Goal: Task Accomplishment & Management: Manage account settings

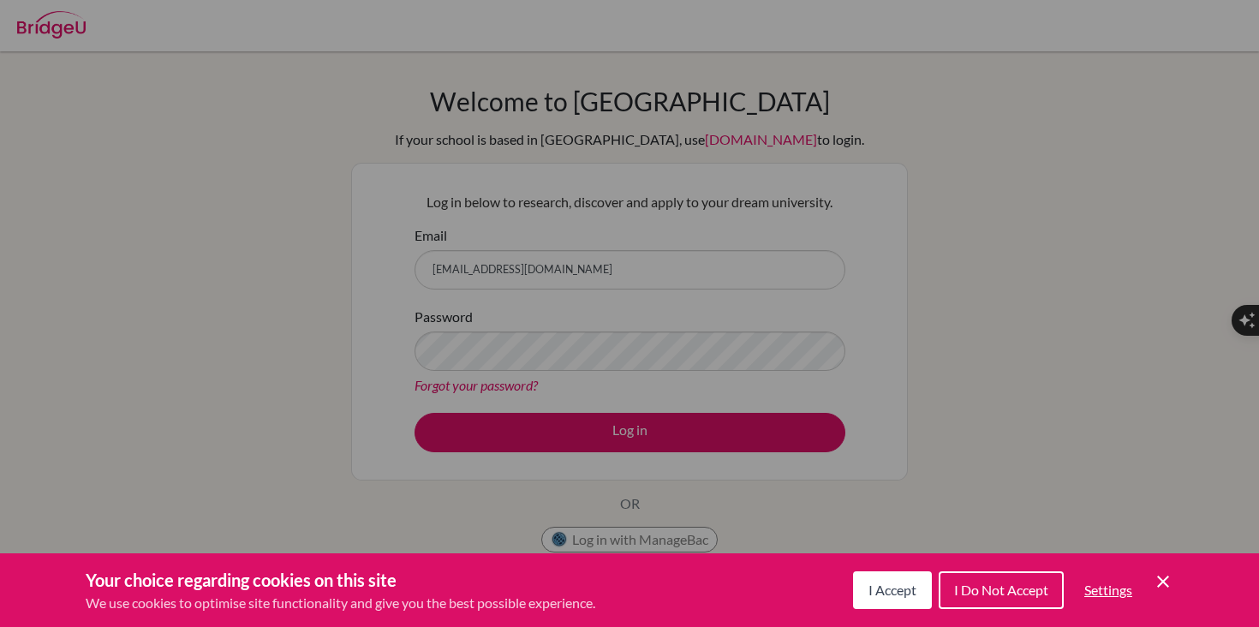
click at [685, 218] on div "Cookie Preferences" at bounding box center [629, 313] width 1259 height 627
click at [1160, 579] on icon "Save and close" at bounding box center [1163, 582] width 12 height 12
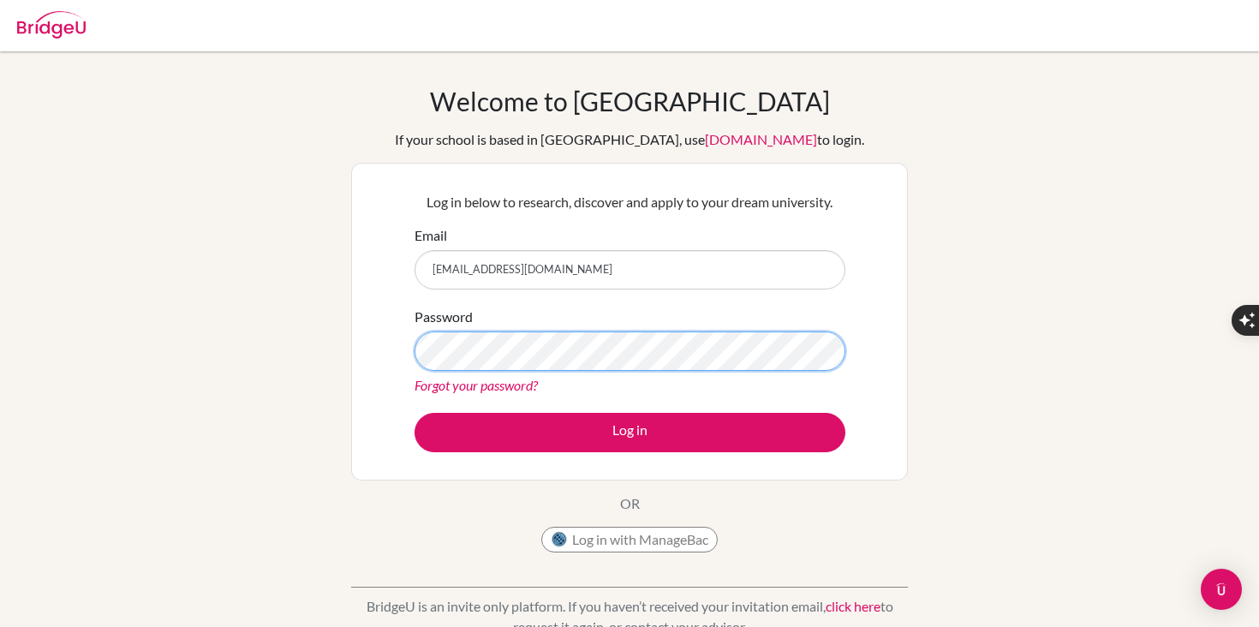
click at [415, 413] on button "Log in" at bounding box center [630, 432] width 431 height 39
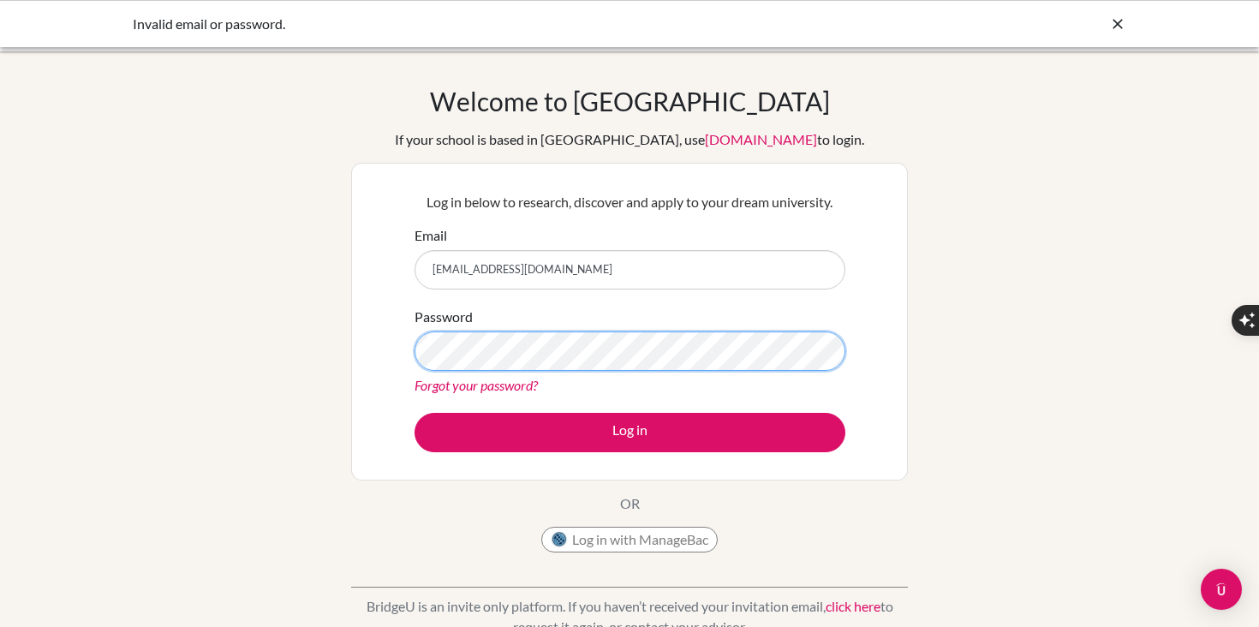
click at [415, 413] on button "Log in" at bounding box center [630, 432] width 431 height 39
click at [490, 392] on link "Forgot your password?" at bounding box center [476, 385] width 123 height 16
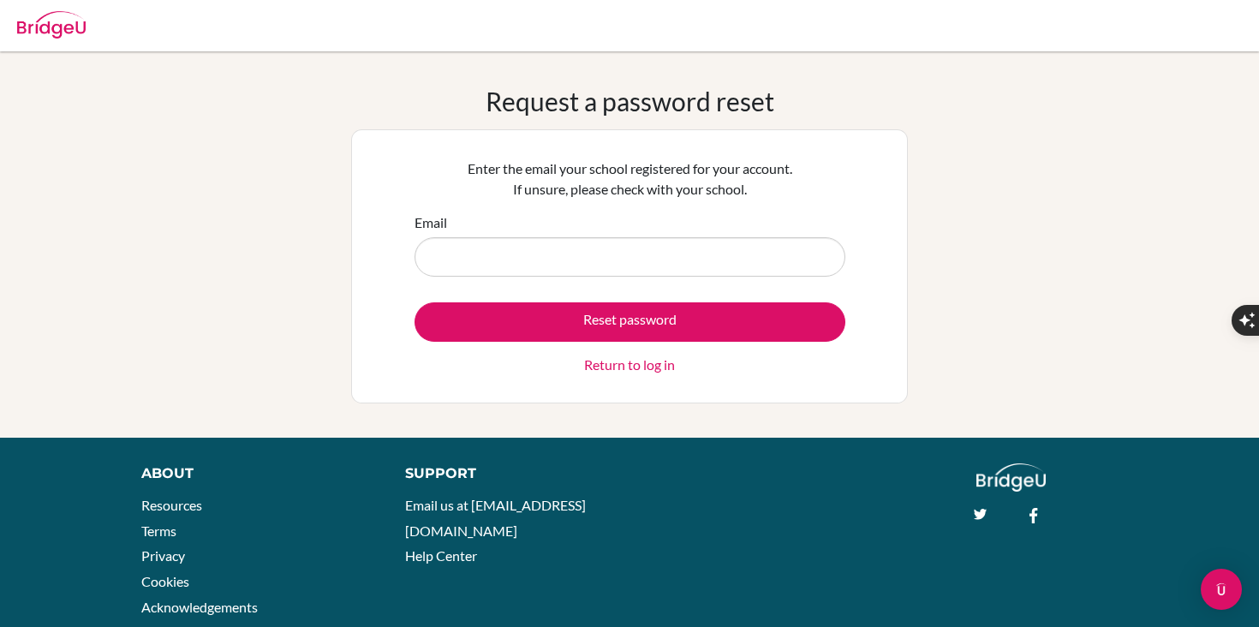
click at [680, 255] on input "Email" at bounding box center [630, 256] width 431 height 39
type input "[EMAIL_ADDRESS][DOMAIN_NAME]"
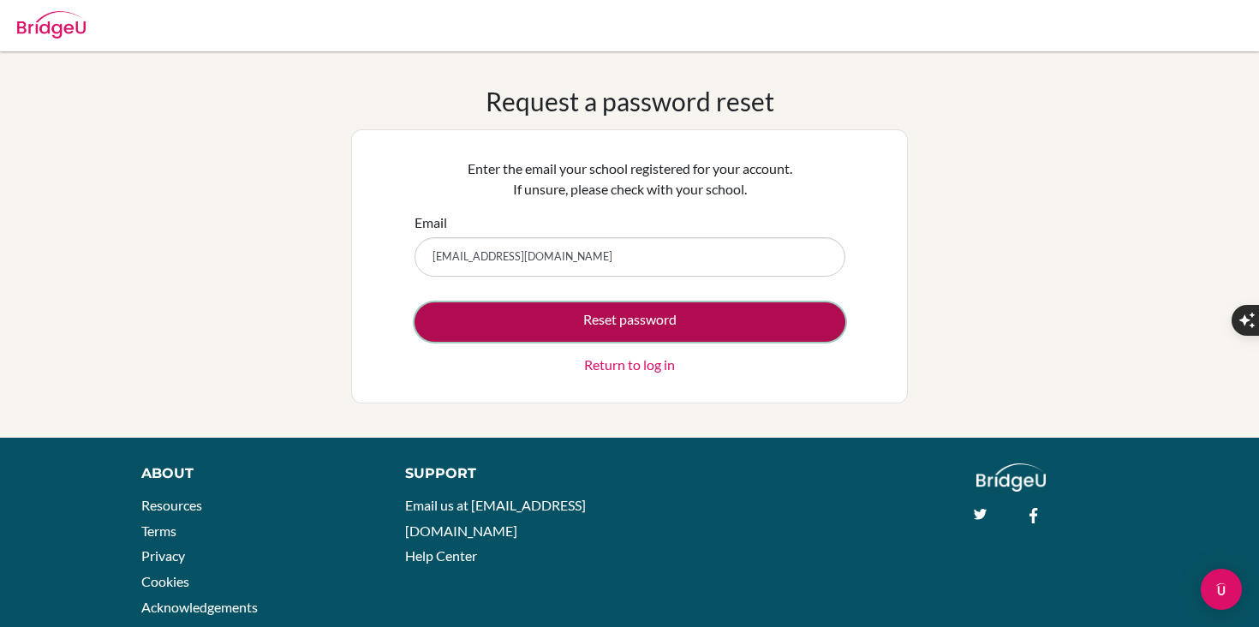
click at [648, 327] on button "Reset password" at bounding box center [630, 321] width 431 height 39
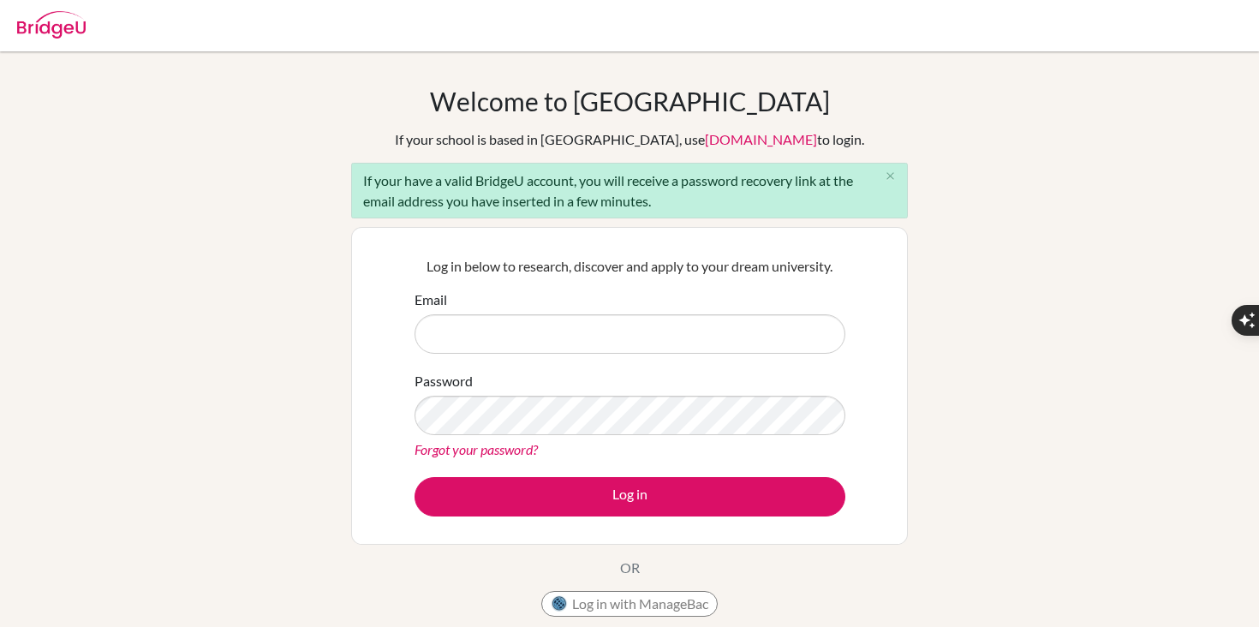
click at [648, 327] on input "Email" at bounding box center [630, 333] width 431 height 39
type input "waiyanjosh2008@gmail.com"
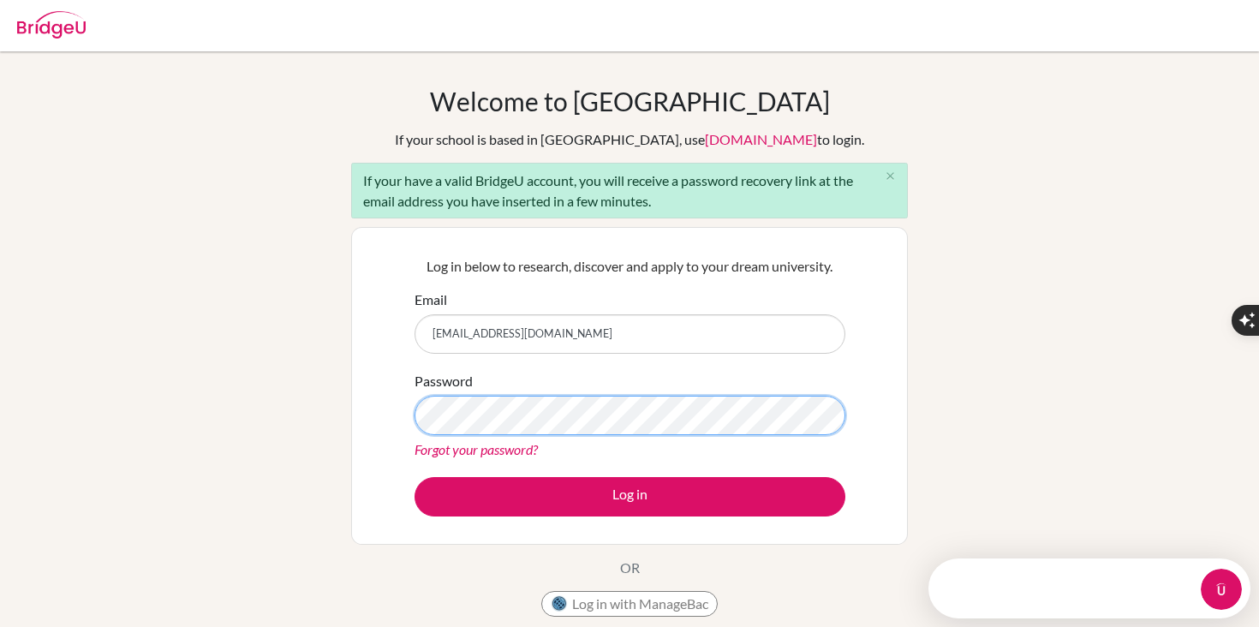
click at [415, 477] on button "Log in" at bounding box center [630, 496] width 431 height 39
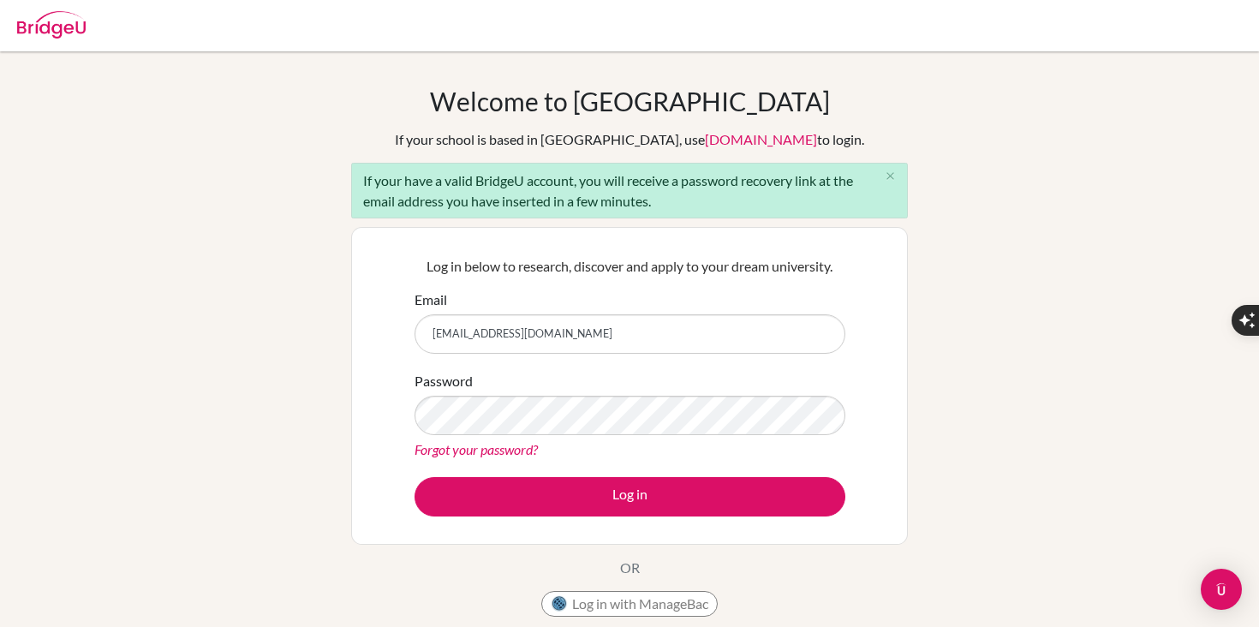
click at [528, 452] on link "Forgot your password?" at bounding box center [476, 449] width 123 height 16
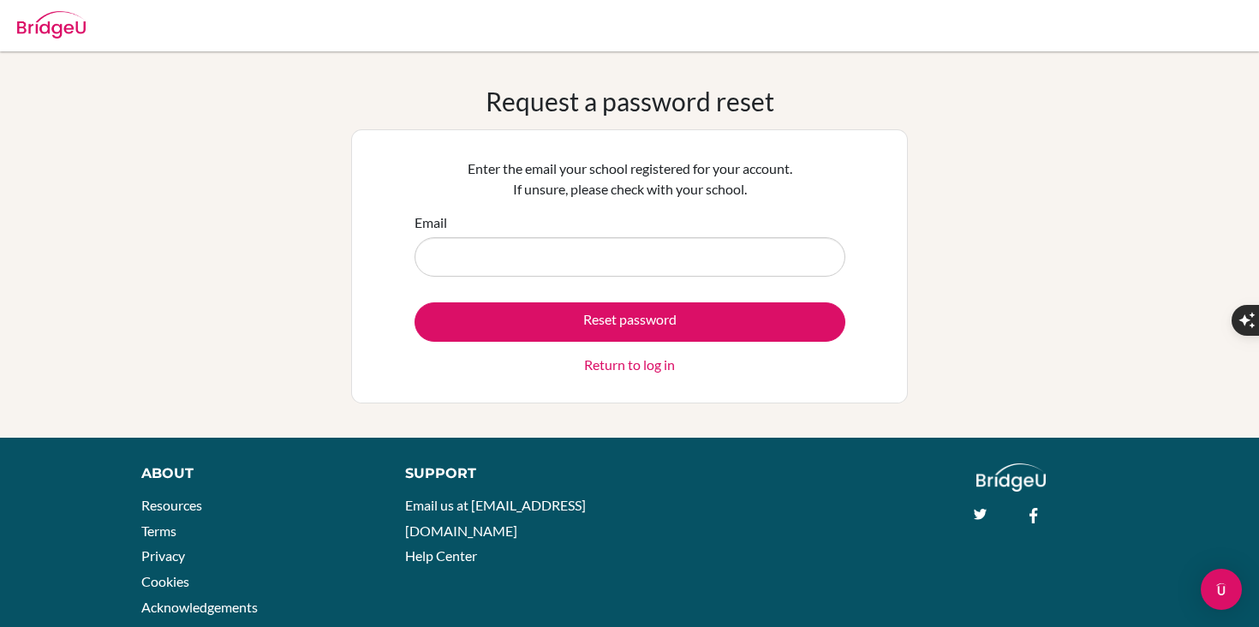
click at [523, 252] on input "Email" at bounding box center [630, 256] width 431 height 39
type input "waiyanjosh2008@gmail.com"
click at [580, 254] on input "waiyanjosh2008@gmail.com" at bounding box center [630, 256] width 431 height 39
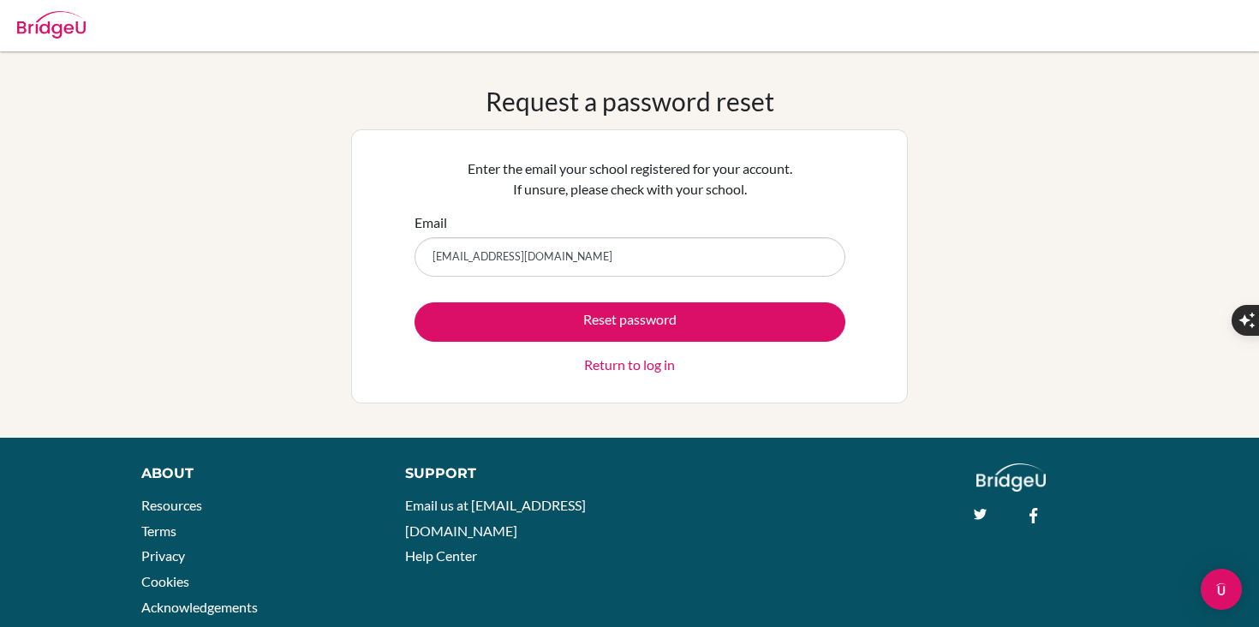
click at [580, 254] on input "waiyanjosh2008@gmail.com" at bounding box center [630, 256] width 431 height 39
click at [622, 367] on link "Return to log in" at bounding box center [629, 365] width 91 height 21
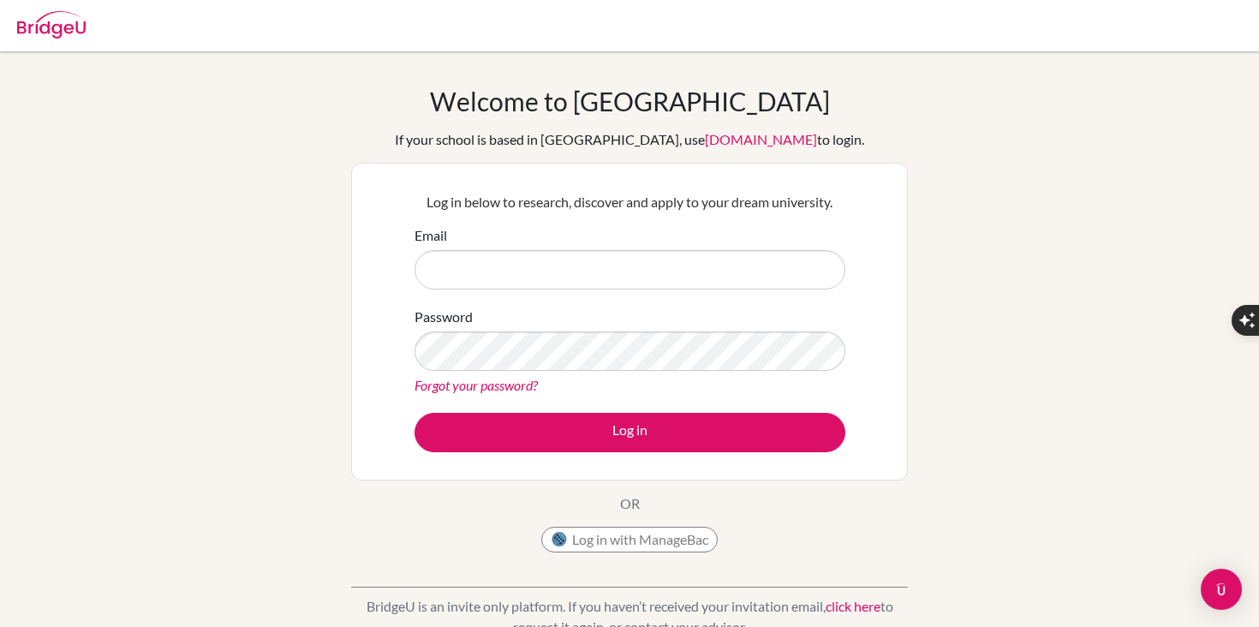
click at [504, 267] on input "Email" at bounding box center [630, 269] width 431 height 39
type input "s"
type input "[EMAIL_ADDRESS][DOMAIN_NAME]"
click at [510, 329] on div "Password Forgot your password?" at bounding box center [630, 351] width 431 height 89
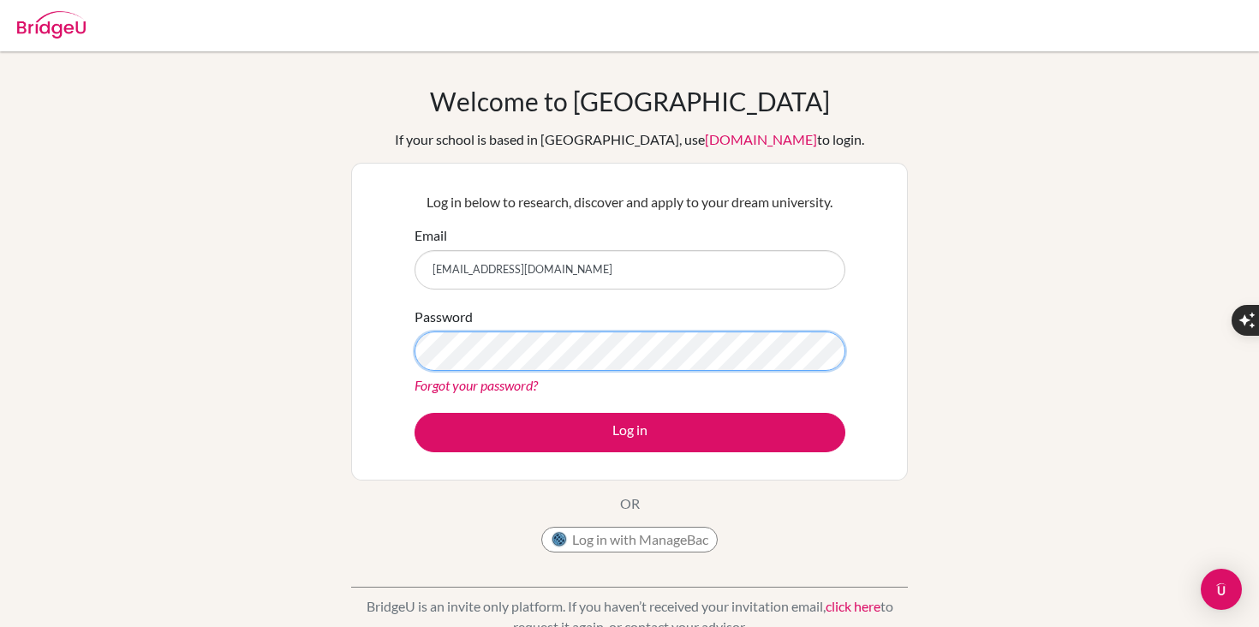
click at [415, 413] on button "Log in" at bounding box center [630, 432] width 431 height 39
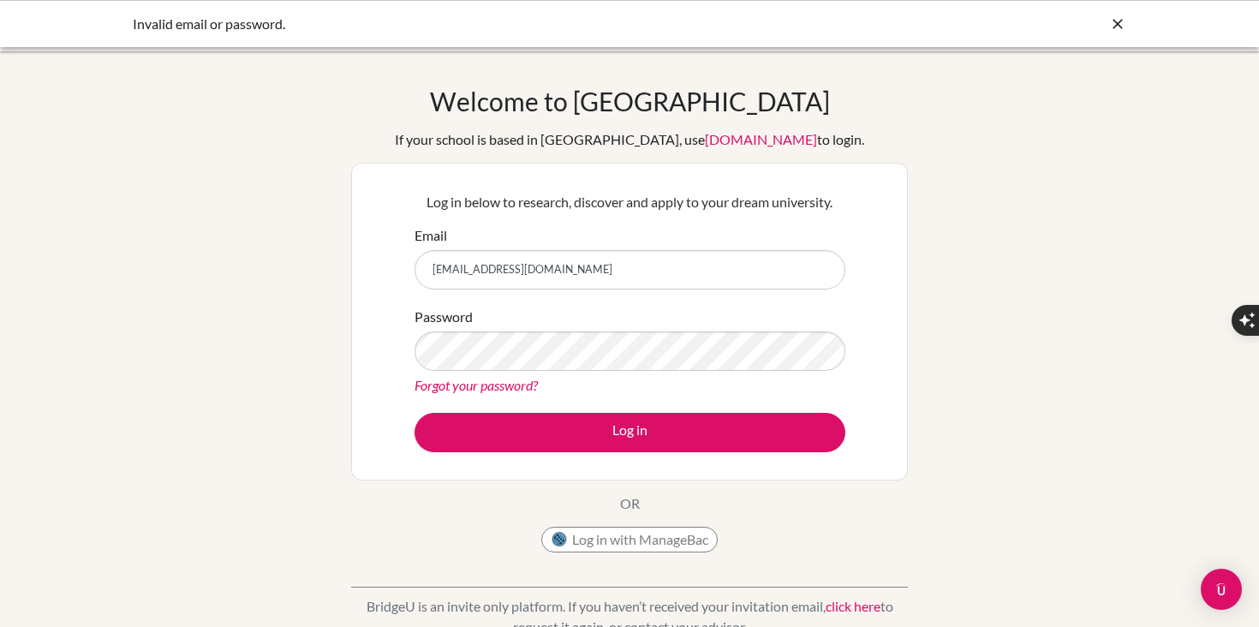
click at [566, 379] on div "Forgot your password?" at bounding box center [630, 385] width 431 height 21
click at [415, 413] on button "Log in" at bounding box center [630, 432] width 431 height 39
click at [506, 389] on link "Forgot your password?" at bounding box center [476, 385] width 123 height 16
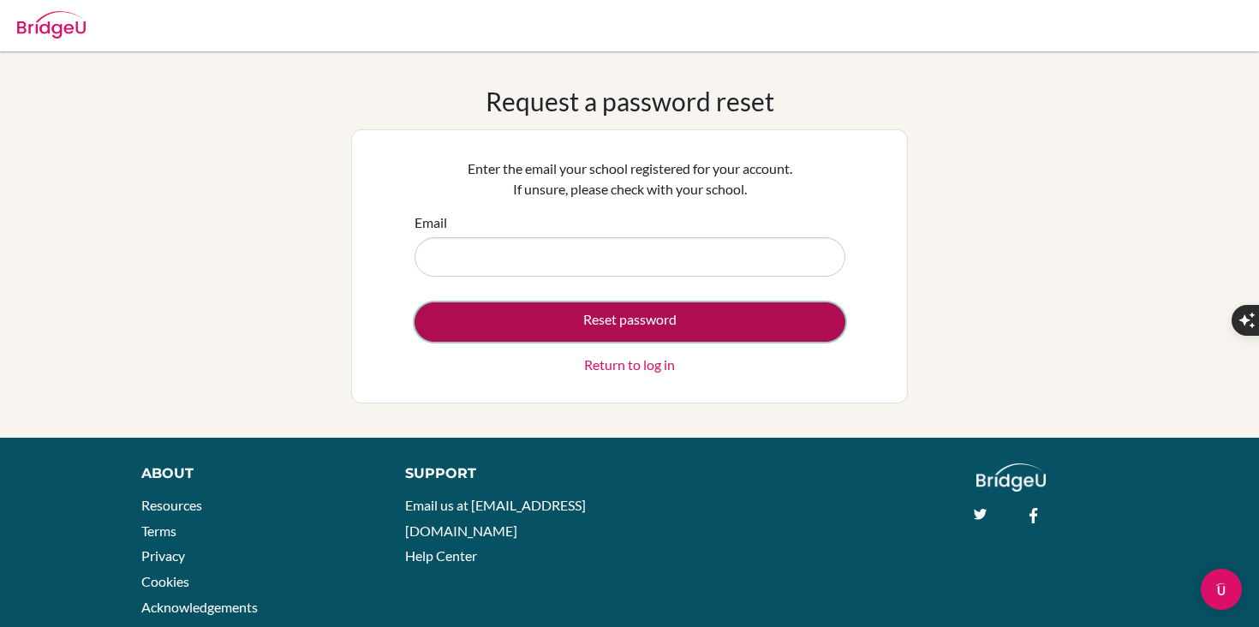
click at [651, 317] on button "Reset password" at bounding box center [630, 321] width 431 height 39
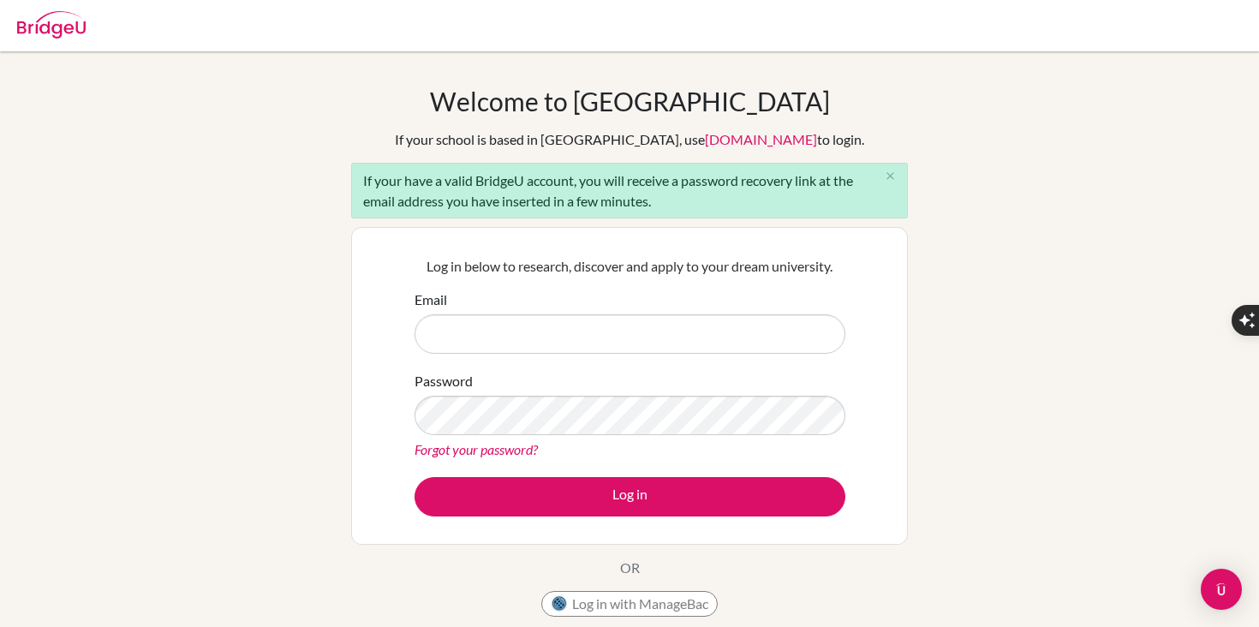
click at [601, 338] on input "Email" at bounding box center [630, 333] width 431 height 39
type input "[EMAIL_ADDRESS][DOMAIN_NAME]"
click at [481, 450] on link "Forgot your password?" at bounding box center [476, 449] width 123 height 16
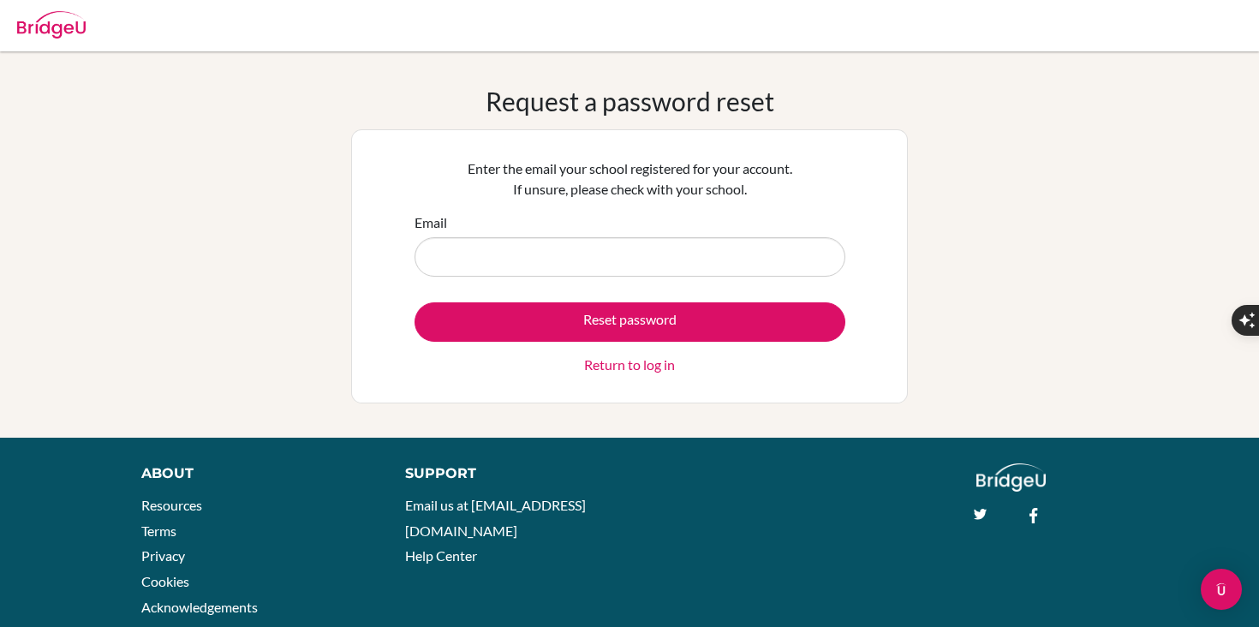
click at [649, 243] on input "Email" at bounding box center [630, 256] width 431 height 39
type input "s505160@asb.ac.th"
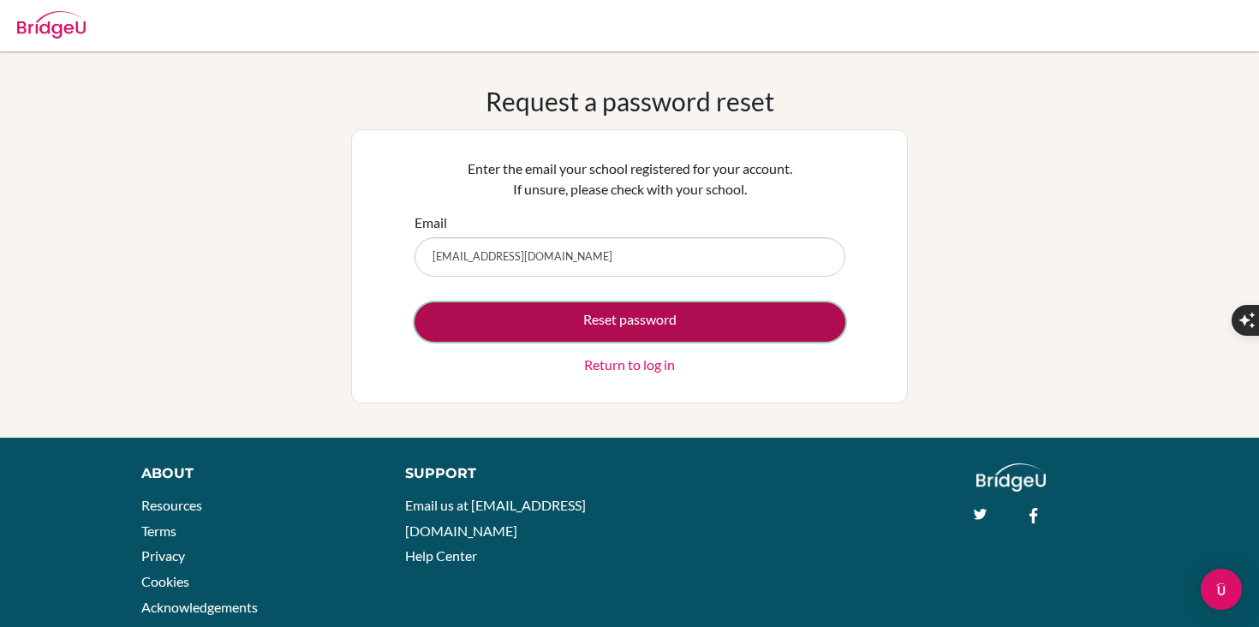
click at [708, 327] on button "Reset password" at bounding box center [630, 321] width 431 height 39
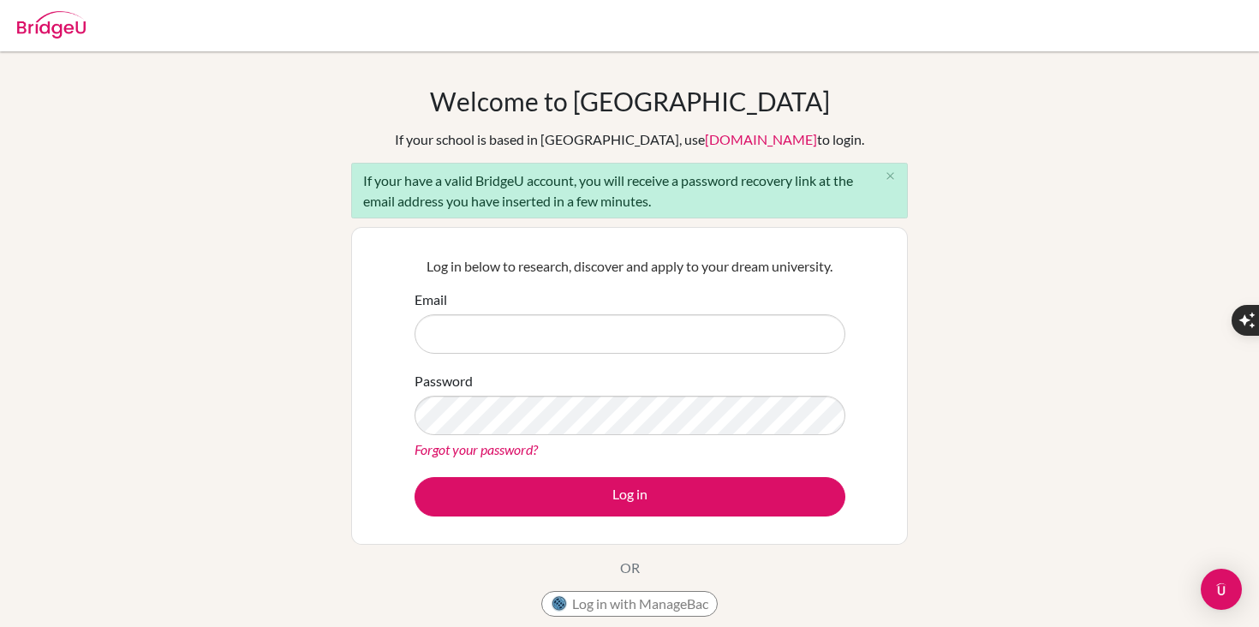
click at [493, 453] on link "Forgot your password?" at bounding box center [476, 449] width 123 height 16
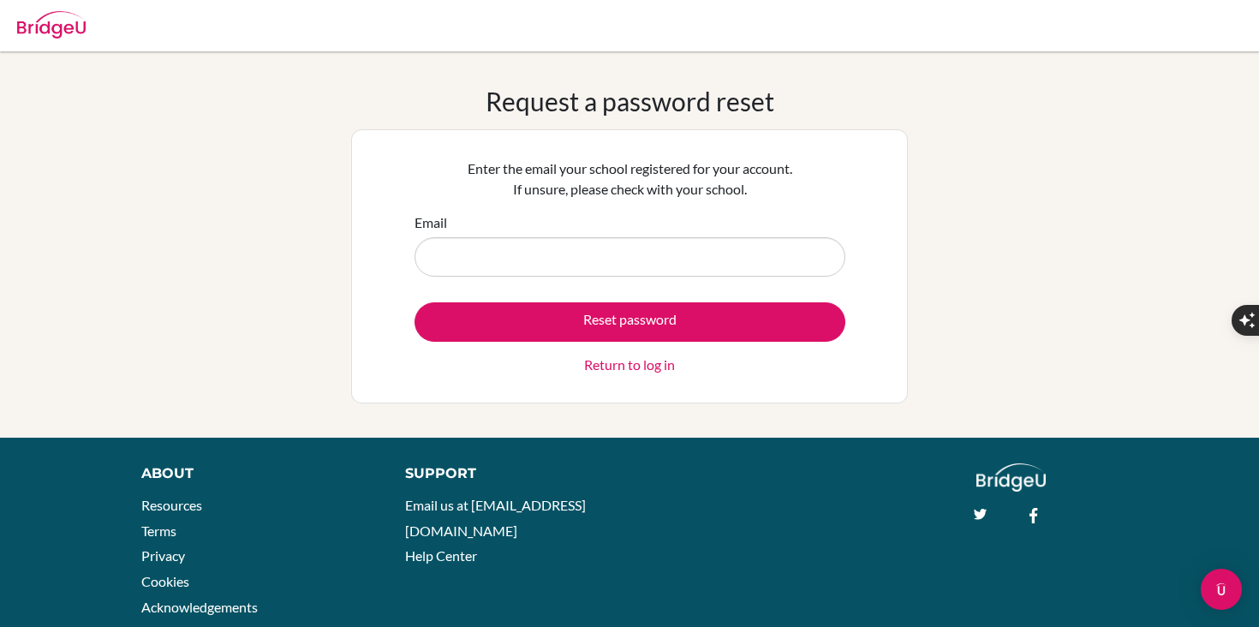
click at [679, 259] on input "Email" at bounding box center [630, 256] width 431 height 39
type input "[EMAIL_ADDRESS][DOMAIN_NAME]"
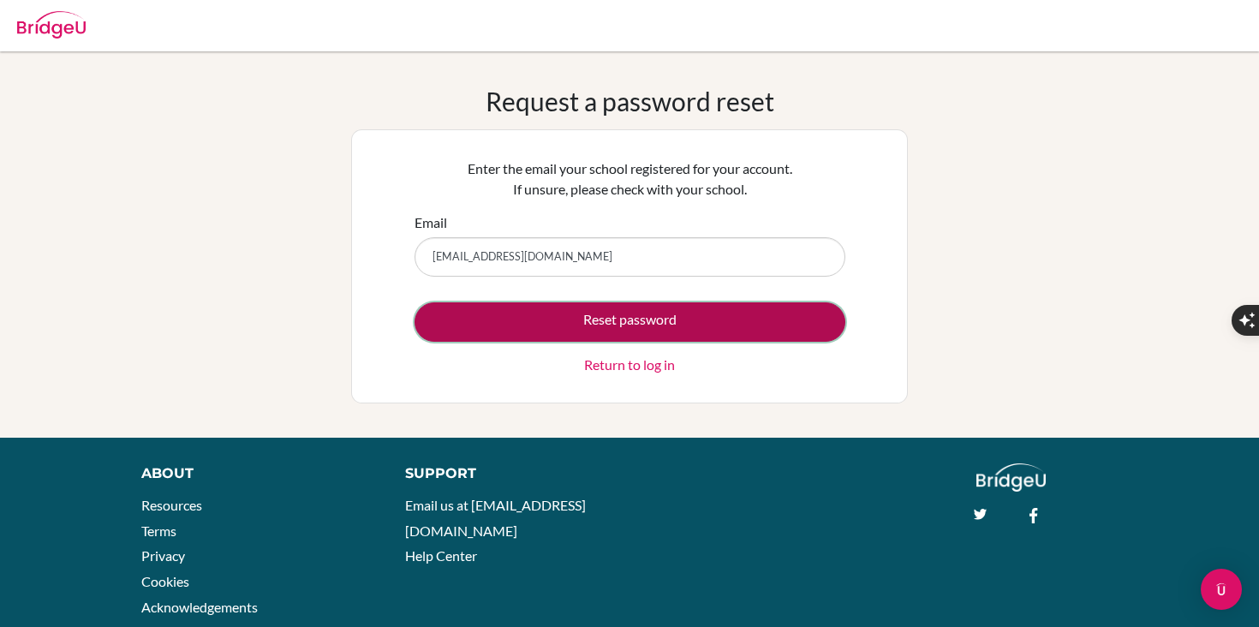
click at [644, 331] on button "Reset password" at bounding box center [630, 321] width 431 height 39
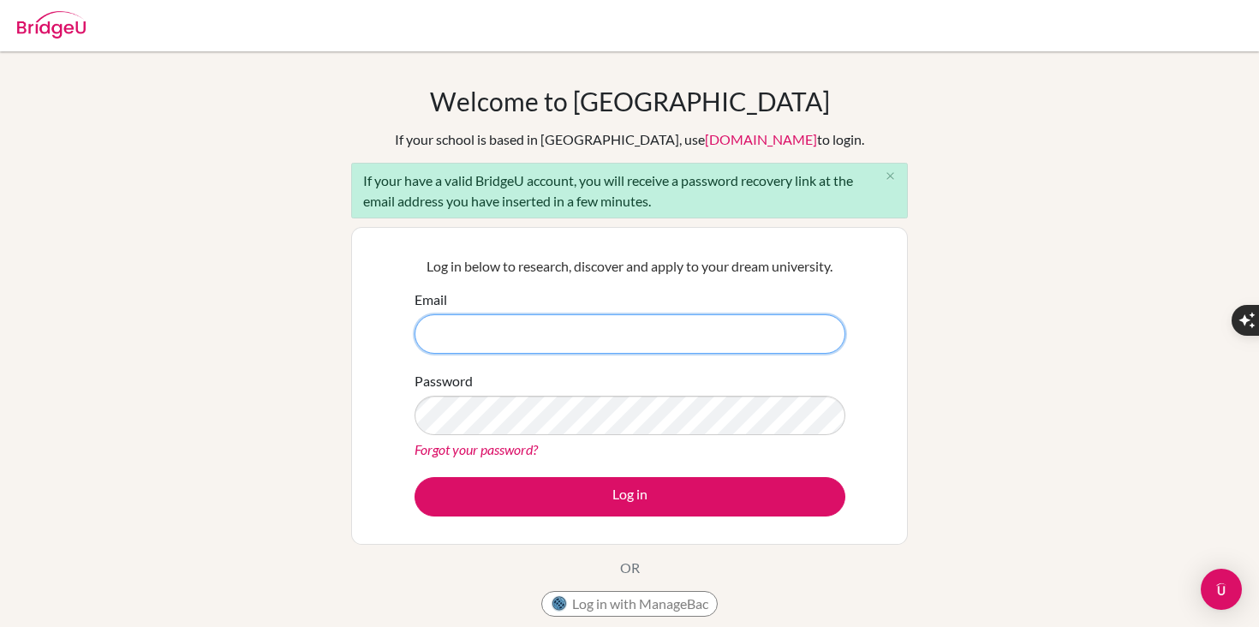
click at [491, 333] on input "Email" at bounding box center [630, 333] width 431 height 39
type input "[EMAIL_ADDRESS][DOMAIN_NAME]"
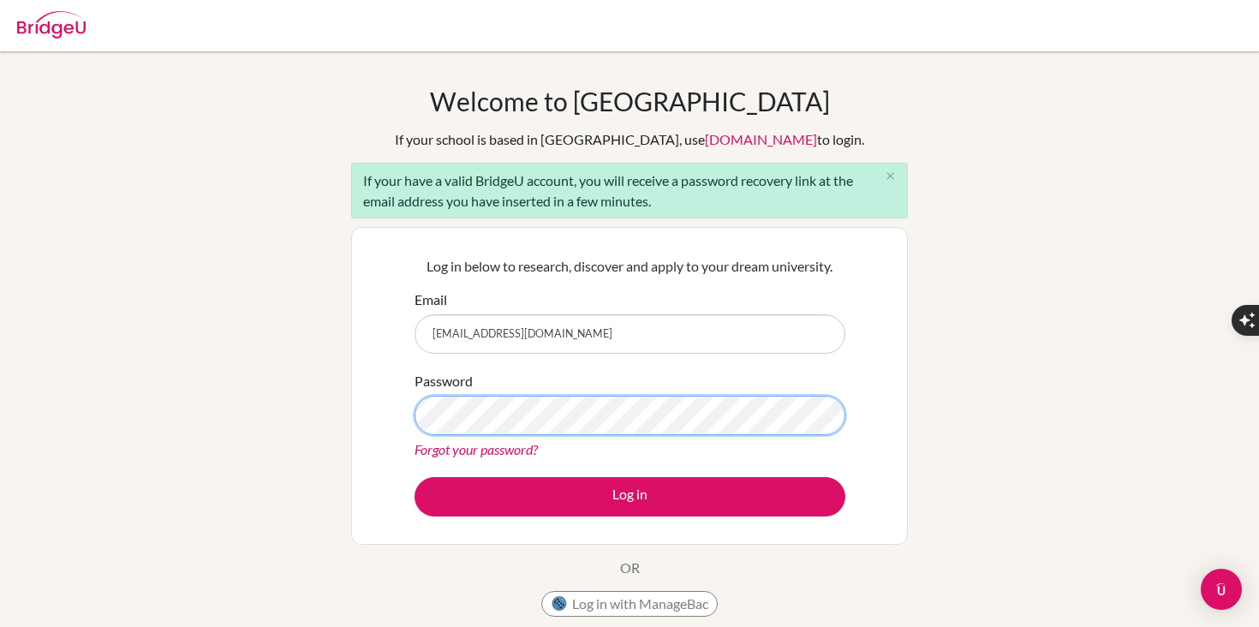
click at [415, 477] on button "Log in" at bounding box center [630, 496] width 431 height 39
